Goal: Information Seeking & Learning: Learn about a topic

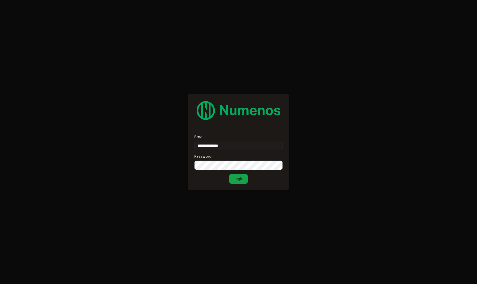
type input "**********"
click at [238, 179] on button "Login" at bounding box center [238, 179] width 19 height 10
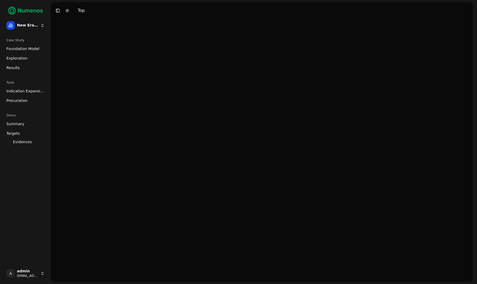
drag, startPoint x: 0, startPoint y: 0, endPoint x: 275, endPoint y: 97, distance: 291.3
click at [275, 97] on div at bounding box center [261, 150] width 421 height 263
click at [12, 47] on span "Foundation Model" at bounding box center [22, 48] width 33 height 5
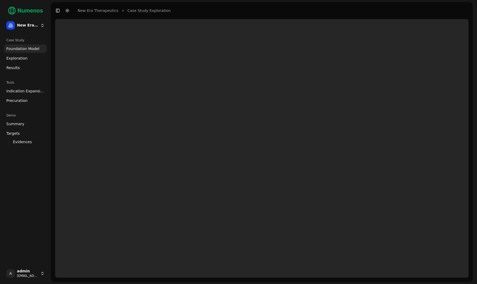
click at [12, 192] on div "Case Study Foundation Model Exploration Results Tools Indication Expansion Prec…" at bounding box center [25, 149] width 47 height 231
click at [218, 5] on header "Toggle Sidebar Toggle Dark Mode New Era Therapeutics Case Study Exploration" at bounding box center [261, 10] width 421 height 17
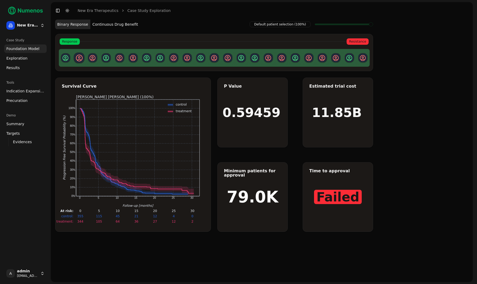
click at [80, 57] on circle at bounding box center [79, 57] width 2 height 2
click at [125, 44] on div "Response Resistance" at bounding box center [213, 41] width 317 height 6
click at [116, 30] on div "Default patient selection (100%) Binary Response Continuous Drug Benefit Respon…" at bounding box center [214, 45] width 318 height 52
click at [114, 23] on button "Continuous Drug Benefit" at bounding box center [115, 25] width 50 height 10
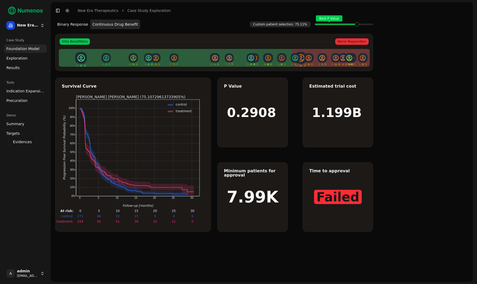
click at [114, 23] on button "Continuous Drug Benefit" at bounding box center [115, 25] width 50 height 10
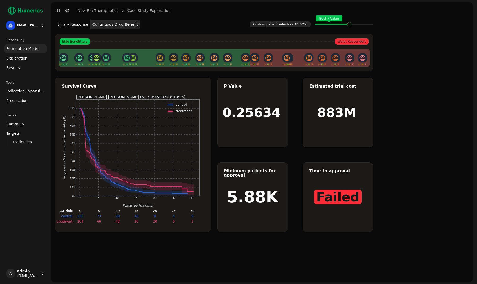
click at [114, 23] on button "Continuous Drug Benefit" at bounding box center [115, 25] width 50 height 10
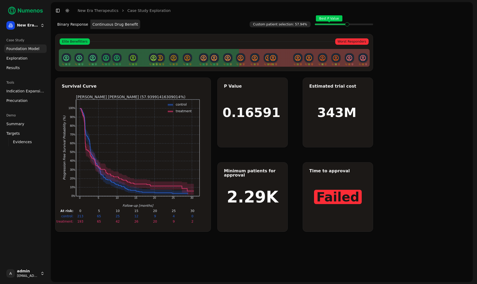
click at [114, 23] on button "Continuous Drug Benefit" at bounding box center [115, 25] width 50 height 10
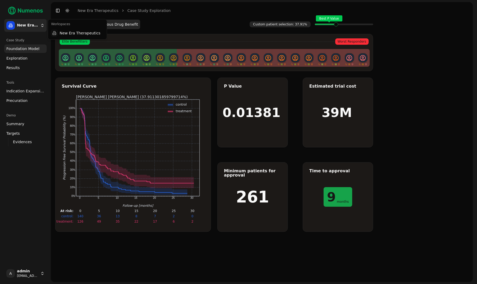
click at [30, 26] on html "New Era Therapeutics Case Study Foundation Model Exploration Results Tools Indi…" at bounding box center [238, 142] width 477 height 284
click at [15, 279] on html "New Era Therapeutics Case Study Foundation Model Exploration Results Tools Indi…" at bounding box center [238, 142] width 477 height 284
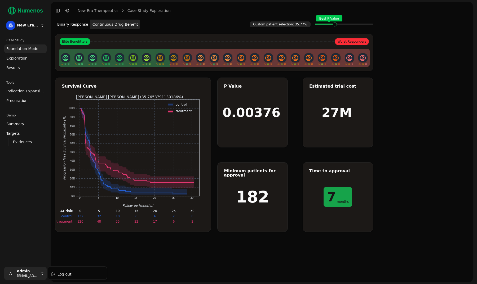
click at [29, 278] on html "New Era Therapeutics Case Study Foundation Model Exploration Results Tools Indi…" at bounding box center [238, 142] width 477 height 284
click at [61, 273] on div "Log out" at bounding box center [77, 274] width 57 height 8
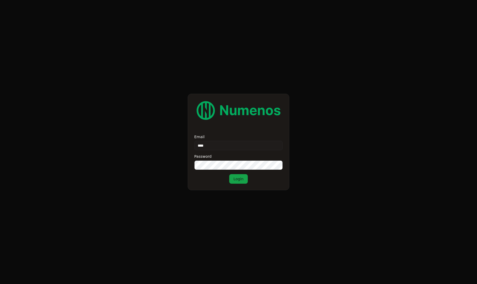
type input "*****"
type input "********"
type input "**********"
click at [238, 179] on button "Login" at bounding box center [238, 179] width 19 height 10
